Goal: Transaction & Acquisition: Purchase product/service

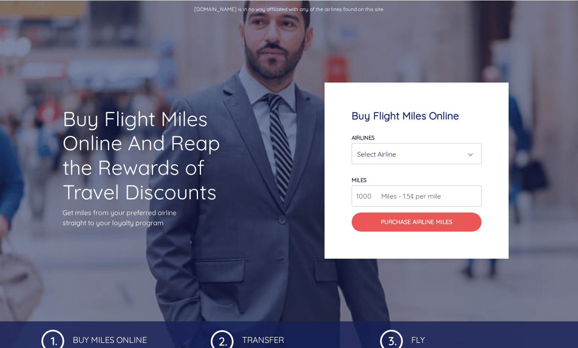
scroll to position [42, 0]
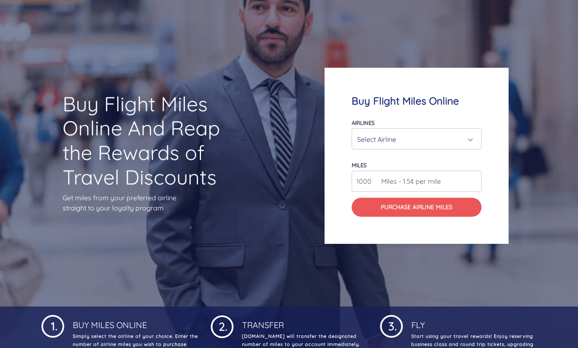
click at [424, 140] on div "Select Airline" at bounding box center [413, 139] width 113 height 16
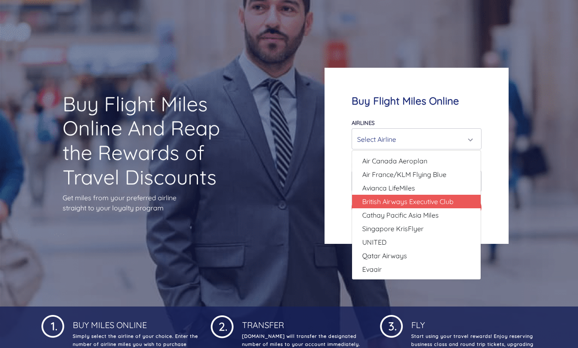
click at [407, 206] on span "British Airways Executive Club" at bounding box center [407, 201] width 91 height 10
select select "British Airways Executive Club"
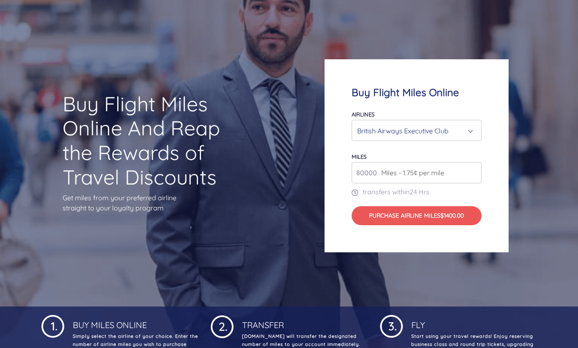
click at [457, 180] on input "80000" at bounding box center [416, 172] width 129 height 21
click at [476, 174] on input "80000" at bounding box center [416, 172] width 129 height 21
click at [473, 173] on input "80000" at bounding box center [416, 172] width 129 height 21
click at [474, 170] on input "81000" at bounding box center [416, 172] width 129 height 21
click at [474, 170] on input "82000" at bounding box center [416, 172] width 129 height 21
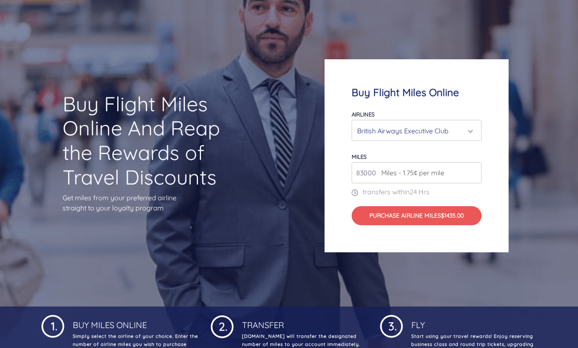
click at [474, 170] on input "83000" at bounding box center [416, 172] width 129 height 21
click at [472, 174] on input "82000" at bounding box center [416, 172] width 129 height 21
click at [472, 174] on input "81000" at bounding box center [416, 172] width 129 height 21
type input "80000"
click at [472, 174] on input "80000" at bounding box center [416, 172] width 129 height 21
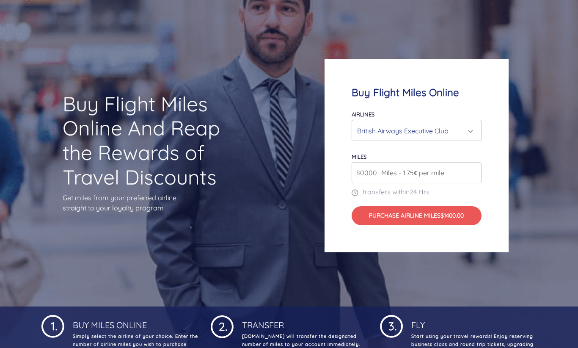
click at [472, 174] on input "80000" at bounding box center [416, 172] width 129 height 21
click at [472, 175] on input "80000" at bounding box center [416, 172] width 129 height 21
click at [472, 176] on input "80000" at bounding box center [416, 172] width 129 height 21
click at [485, 196] on div "Buy Flight Miles Online Airlines Air Canada Aeroplan Air France/KLM Flying Blue…" at bounding box center [417, 155] width 184 height 193
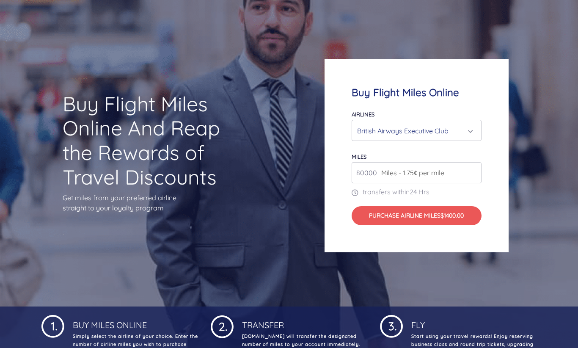
click at [447, 130] on div "British Airways Executive Club" at bounding box center [413, 131] width 113 height 16
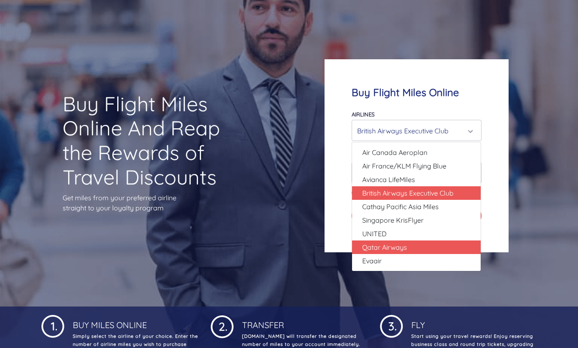
click at [402, 243] on span "Qatar Airways" at bounding box center [384, 247] width 45 height 10
select select "Qatar Airways"
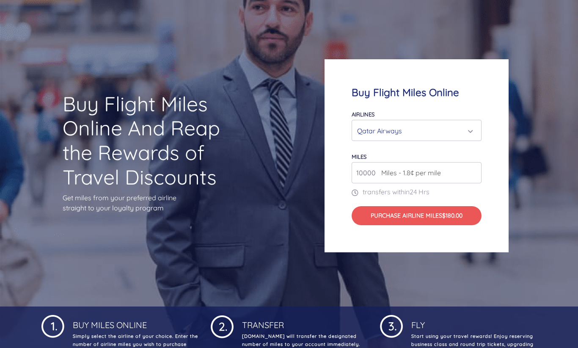
click at [473, 176] on input "10000" at bounding box center [416, 172] width 129 height 21
click at [473, 167] on input "10000" at bounding box center [416, 172] width 129 height 21
click at [472, 167] on input "10000" at bounding box center [416, 172] width 129 height 21
click at [471, 169] on input "11000" at bounding box center [416, 172] width 129 height 21
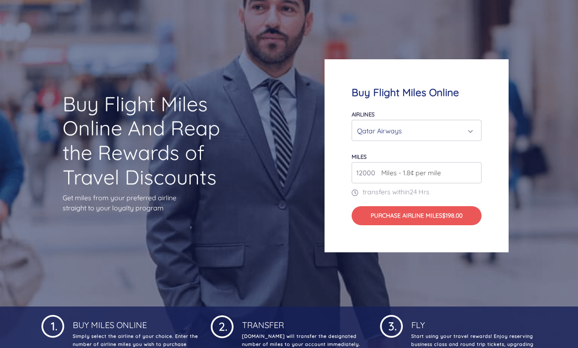
click at [471, 169] on input "12000" at bounding box center [416, 172] width 129 height 21
click at [471, 169] on input "13000" at bounding box center [416, 172] width 129 height 21
click at [471, 169] on input "14000" at bounding box center [416, 172] width 129 height 21
click at [471, 170] on input "15000" at bounding box center [416, 172] width 129 height 21
click at [471, 170] on input "16000" at bounding box center [416, 172] width 129 height 21
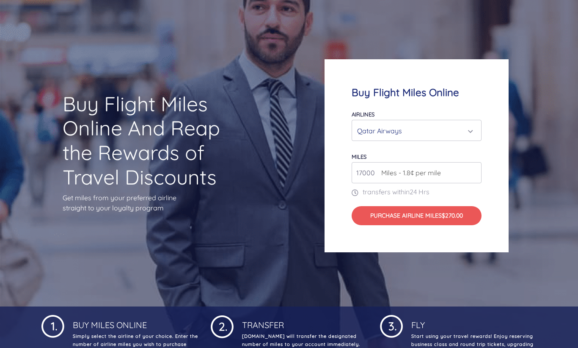
click at [471, 170] on input "17000" at bounding box center [416, 172] width 129 height 21
click at [471, 170] on input "18000" at bounding box center [416, 172] width 129 height 21
click at [471, 170] on input "19000" at bounding box center [416, 172] width 129 height 21
click at [471, 170] on input "20000" at bounding box center [416, 172] width 129 height 21
click at [471, 170] on input "21000" at bounding box center [416, 172] width 129 height 21
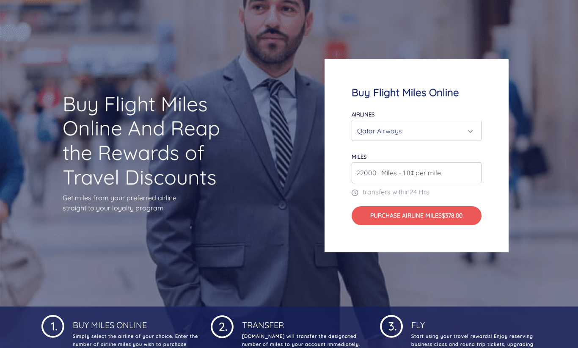
click at [471, 170] on input "22000" at bounding box center [416, 172] width 129 height 21
click at [471, 170] on input "23000" at bounding box center [416, 172] width 129 height 21
click at [471, 170] on input "24000" at bounding box center [416, 172] width 129 height 21
click at [471, 170] on input "25000" at bounding box center [416, 172] width 129 height 21
click at [471, 170] on input "26000" at bounding box center [416, 172] width 129 height 21
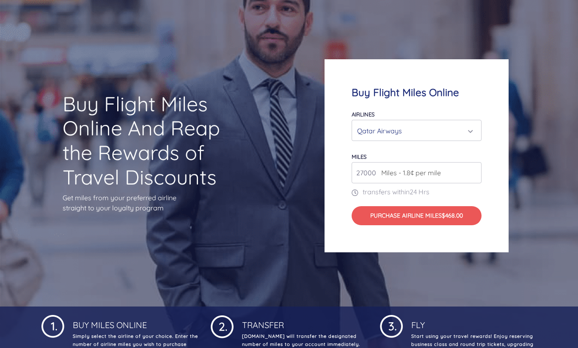
click at [471, 170] on input "27000" at bounding box center [416, 172] width 129 height 21
click at [471, 170] on input "28000" at bounding box center [416, 172] width 129 height 21
click at [471, 170] on input "29000" at bounding box center [416, 172] width 129 height 21
type input "30000"
click at [471, 170] on input "30000" at bounding box center [416, 172] width 129 height 21
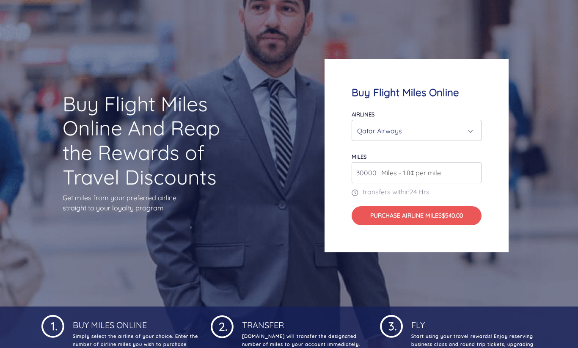
click at [450, 138] on div "Qatar Airways" at bounding box center [413, 131] width 113 height 16
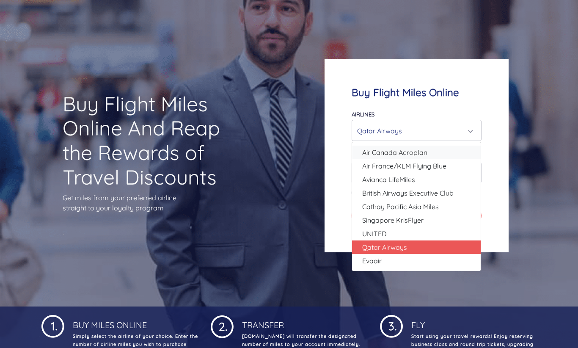
click at [432, 150] on link "Air Canada Aeroplan" at bounding box center [416, 153] width 129 height 14
select select "Air Canada Aeroplan"
type input "80000"
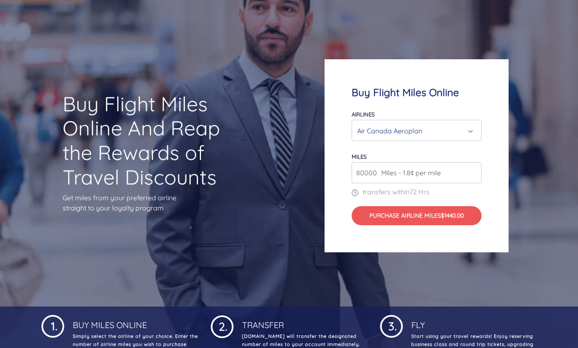
click at [458, 127] on div "Air Canada Aeroplan" at bounding box center [413, 131] width 113 height 16
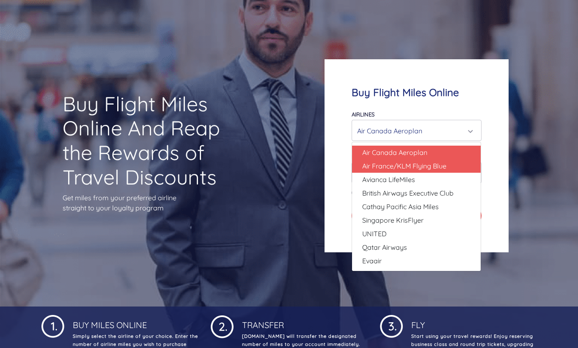
click at [396, 168] on span "Air France/KLM Flying Blue" at bounding box center [404, 166] width 84 height 10
select select "Air France/KLM Flying Blue"
type input "49000"
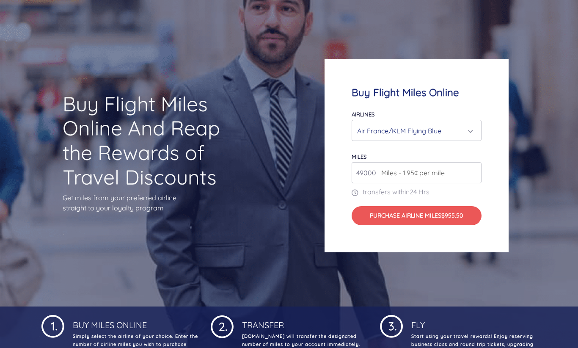
click at [453, 123] on div "Air France/KLM Flying Blue" at bounding box center [413, 131] width 113 height 16
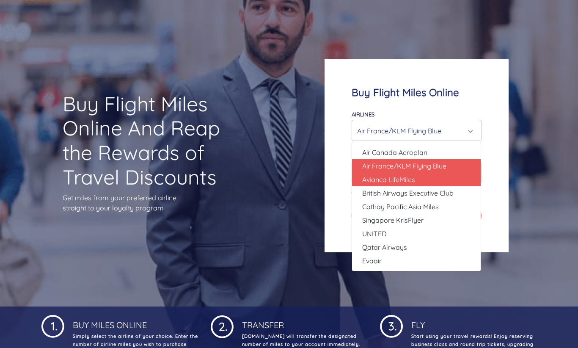
click at [409, 178] on span "Avianca LifeMiles" at bounding box center [388, 179] width 53 height 10
select select "Avianca LifeMiles"
